Goal: Navigation & Orientation: Go to known website

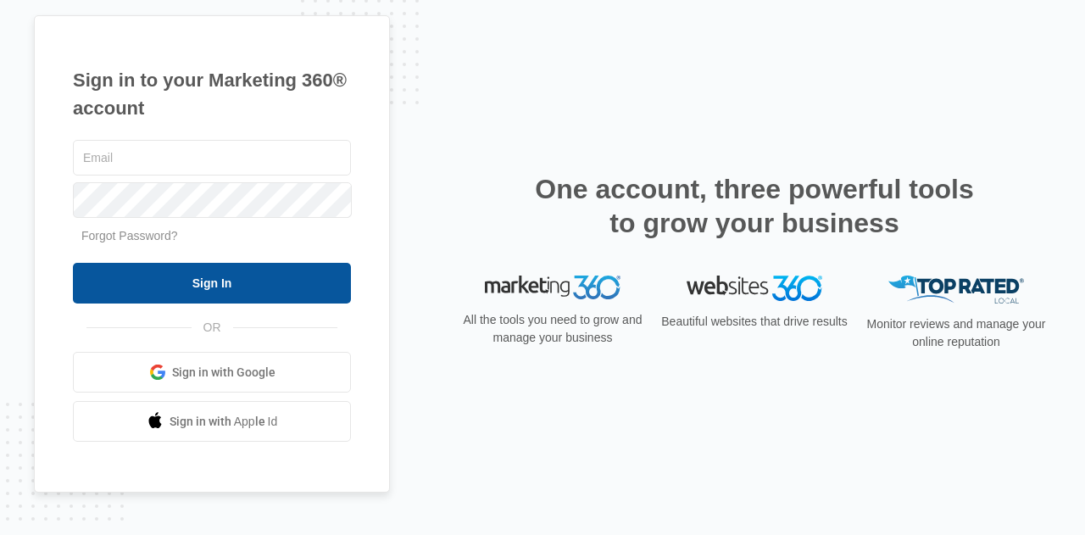
type input "[EMAIL_ADDRESS][DOMAIN_NAME]"
click at [240, 280] on input "Sign In" at bounding box center [212, 283] width 278 height 41
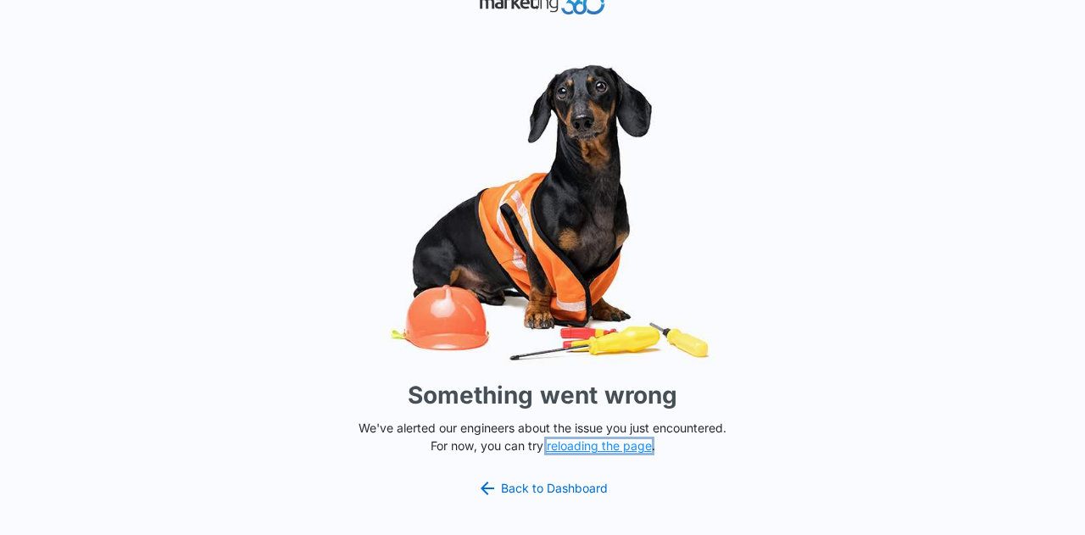
click at [601, 443] on button "reloading the page" at bounding box center [599, 446] width 105 height 14
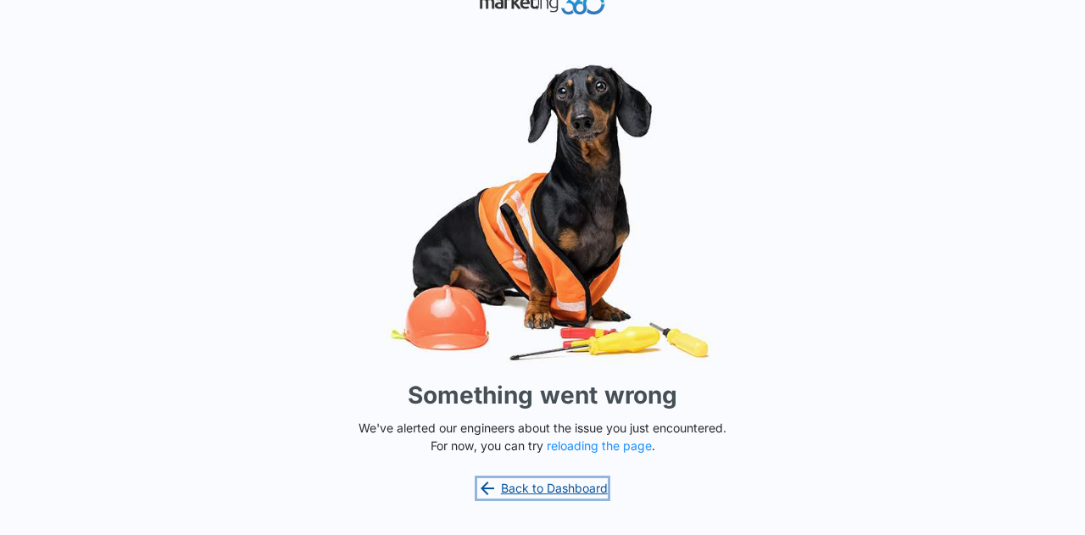
click at [581, 488] on link "Back to Dashboard" at bounding box center [542, 488] width 130 height 20
